Goal: Task Accomplishment & Management: Use online tool/utility

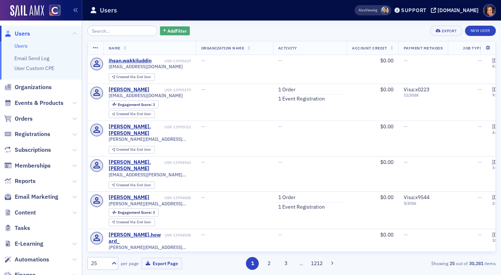
click at [167, 33] on span "Add Filter" at bounding box center [176, 31] width 19 height 7
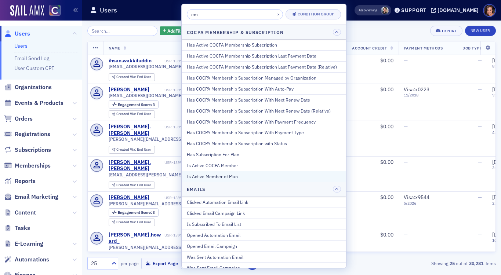
scroll to position [22, 0]
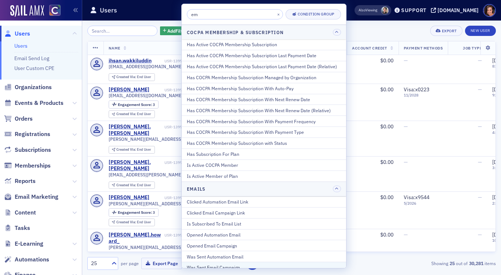
type input "em"
click at [218, 267] on div "Was Sent Email Campaign" at bounding box center [264, 267] width 154 height 7
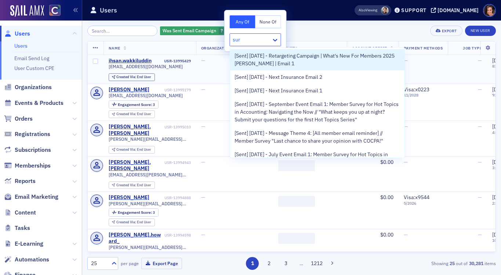
type input "surg"
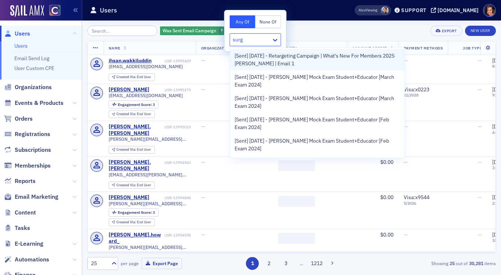
click at [251, 63] on span "[Sent] [DATE] - Retargeting Campaign | What's New For Members 2025 [PERSON_NAME…" at bounding box center [318, 59] width 166 height 15
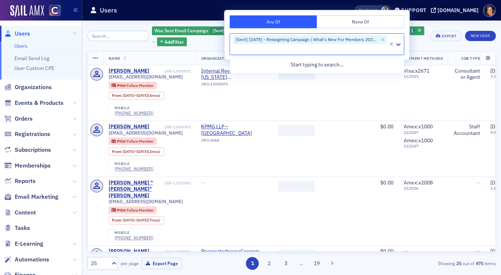
click at [421, 26] on div "Was Sent Email Campaign [Sent] [DATE] - Retargeting Campaign | What's New For M…" at bounding box center [289, 36] width 274 height 21
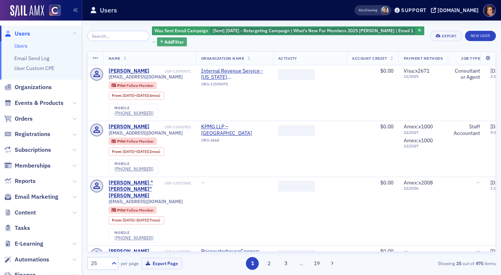
click at [165, 44] on span "Add Filter" at bounding box center [174, 42] width 19 height 7
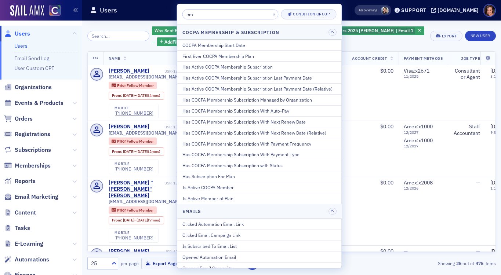
click at [203, 13] on input "em" at bounding box center [231, 14] width 96 height 10
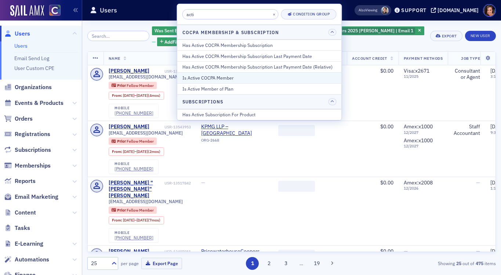
type input "acti"
click at [237, 79] on div "Is Active COCPA Member" at bounding box center [260, 78] width 154 height 7
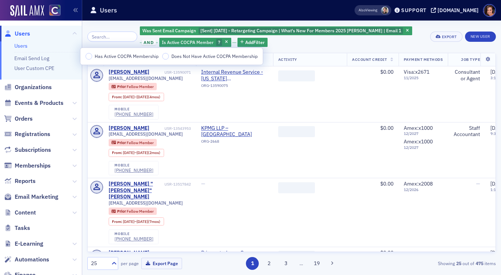
click at [138, 58] on span "Has Active COCPA Membership" at bounding box center [127, 56] width 64 height 6
click at [92, 58] on input "Has Active COCPA Membership" at bounding box center [89, 56] width 7 height 7
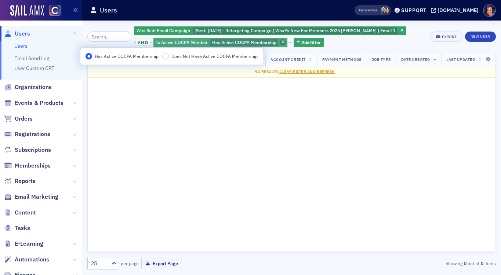
click at [282, 41] on icon "button" at bounding box center [283, 42] width 3 height 4
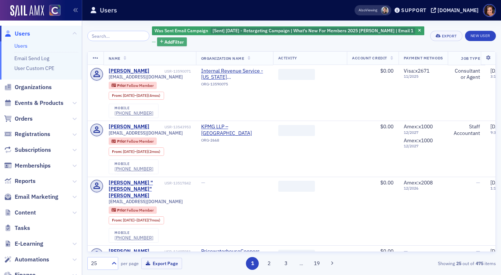
click at [172, 41] on span "Add Filter" at bounding box center [174, 42] width 19 height 7
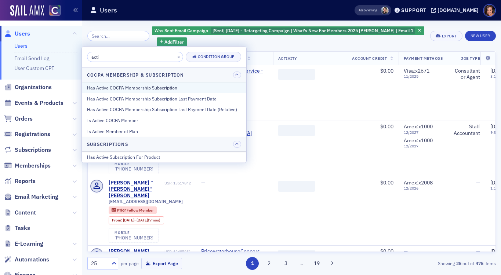
click at [152, 87] on div "Has Active COCPA Membership Subscription" at bounding box center [164, 87] width 154 height 7
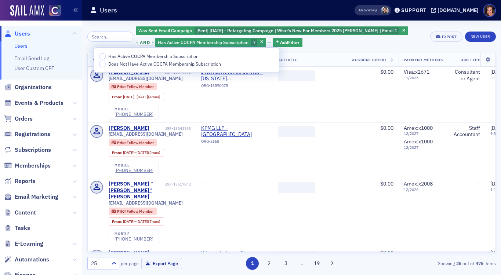
click at [167, 57] on span "Has Active COCPA Membership Subscription" at bounding box center [153, 56] width 90 height 6
click at [106, 57] on input "Has Active COCPA Membership Subscription" at bounding box center [102, 56] width 7 height 7
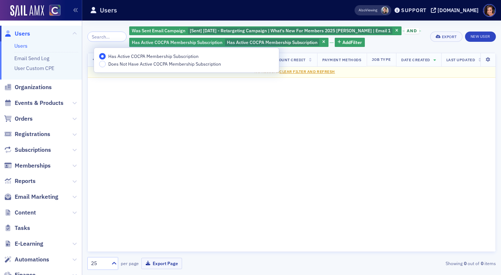
click at [167, 57] on span "Has Active COCPA Membership Subscription" at bounding box center [153, 56] width 90 height 6
click at [106, 57] on input "Has Active COCPA Membership Subscription" at bounding box center [102, 56] width 7 height 7
click at [322, 43] on icon "button" at bounding box center [323, 42] width 3 height 4
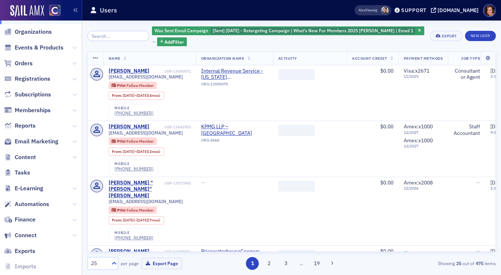
scroll to position [86, 0]
